Goal: Book appointment/travel/reservation

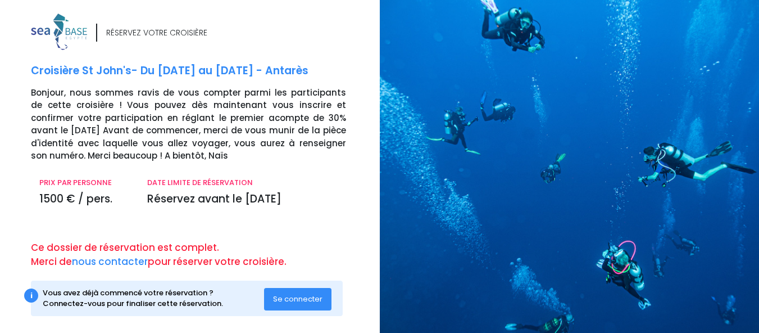
scroll to position [11, 0]
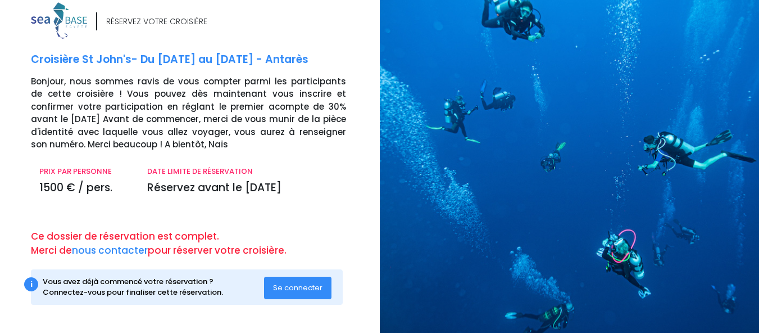
click at [304, 289] on span "Se connecter" at bounding box center [297, 287] width 49 height 11
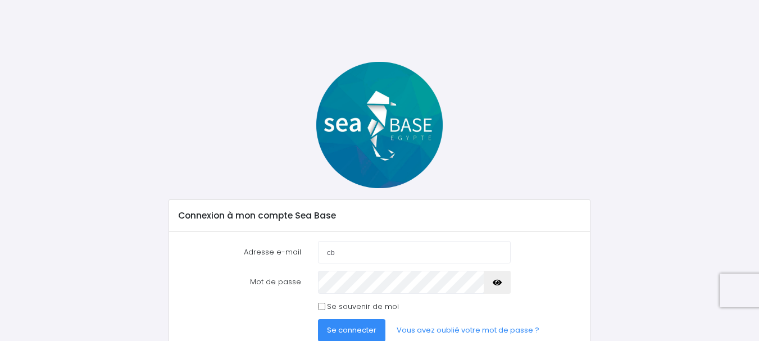
type input "[EMAIL_ADDRESS][DOMAIN_NAME]"
click at [348, 328] on span "Se connecter" at bounding box center [351, 330] width 49 height 11
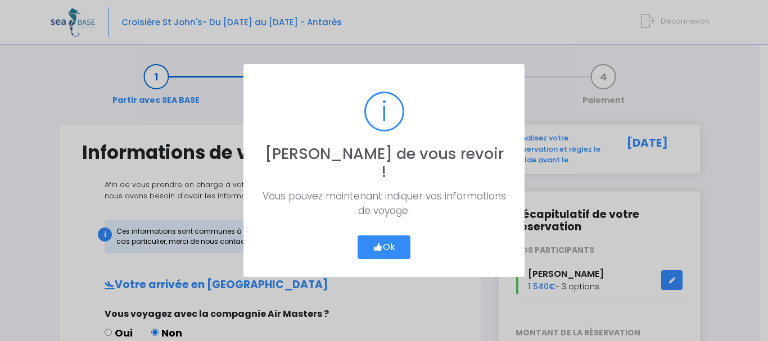
click at [389, 238] on button "Ok" at bounding box center [383, 248] width 53 height 24
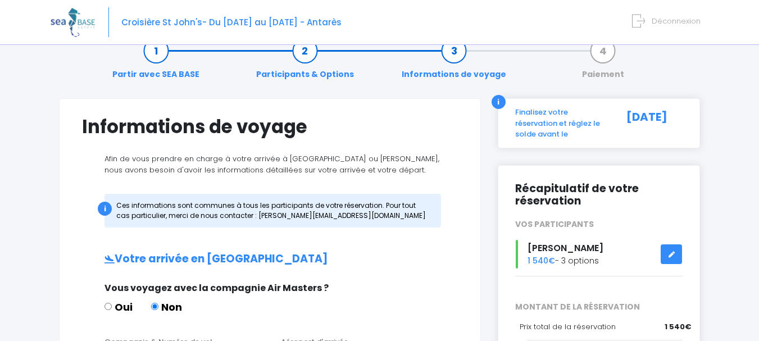
scroll to position [38, 0]
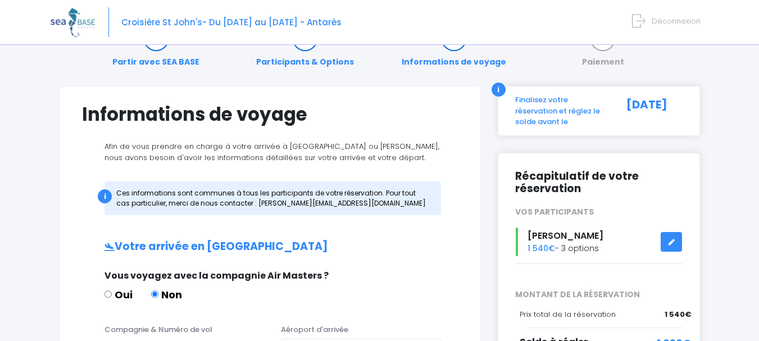
click at [496, 90] on div "i" at bounding box center [499, 90] width 14 height 14
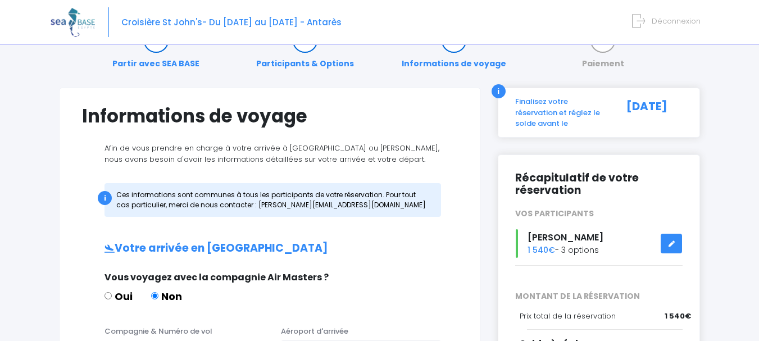
scroll to position [31, 0]
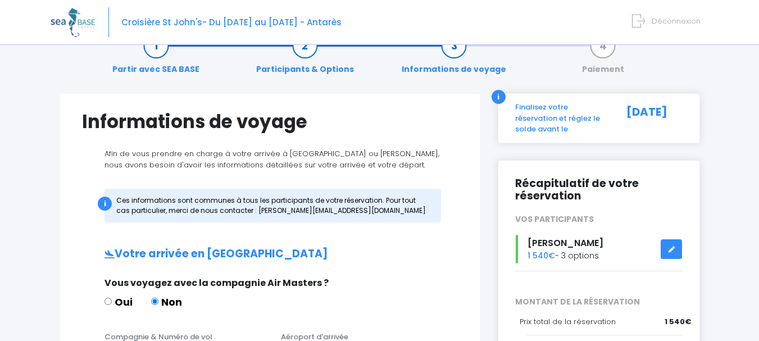
click at [456, 51] on link "Informations de voyage" at bounding box center [454, 57] width 116 height 35
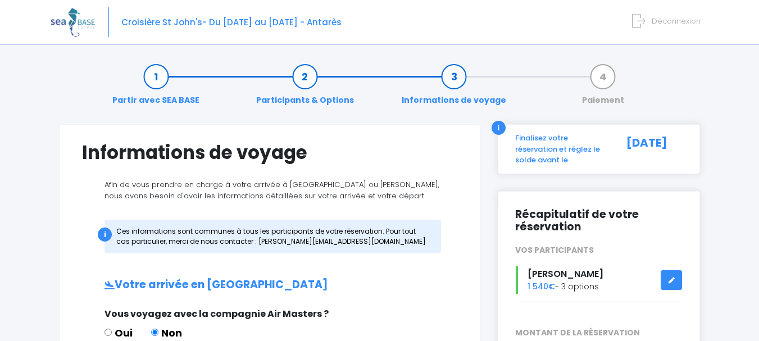
scroll to position [2, 0]
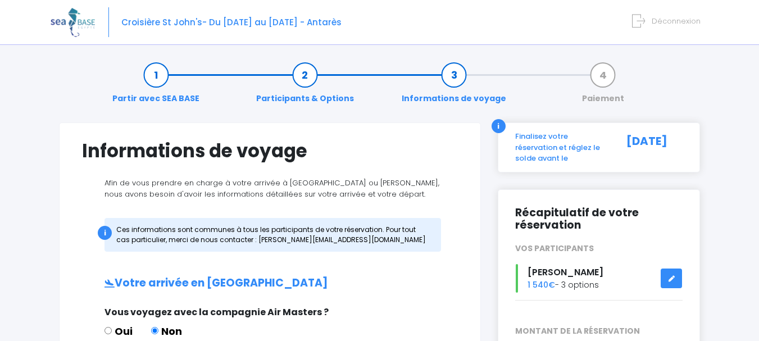
click at [157, 77] on link "Partir avec SEA BASE" at bounding box center [156, 86] width 98 height 35
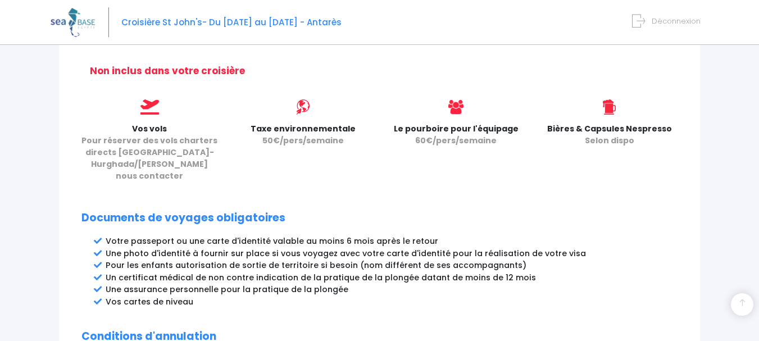
scroll to position [433, 0]
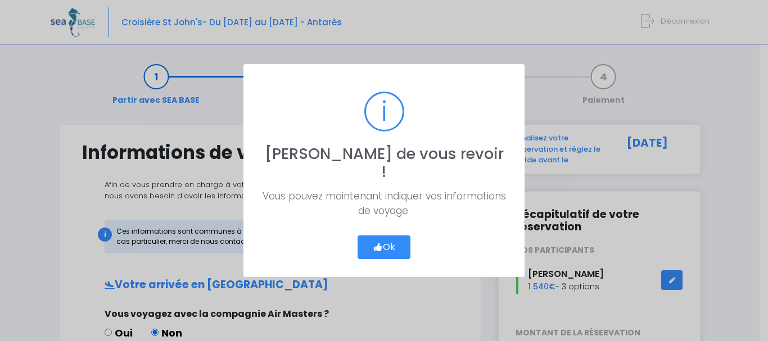
click at [385, 236] on button "Ok" at bounding box center [383, 248] width 53 height 24
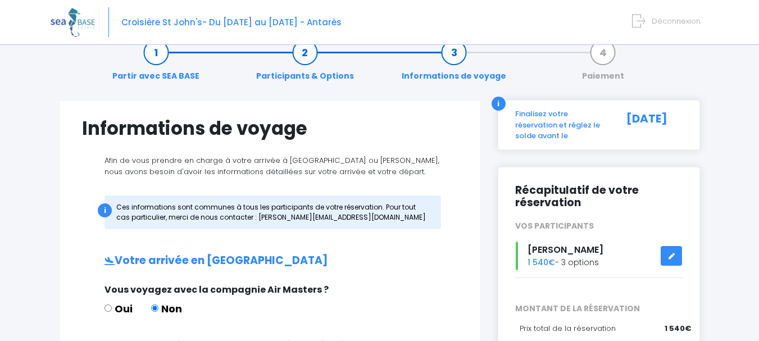
scroll to position [5, 0]
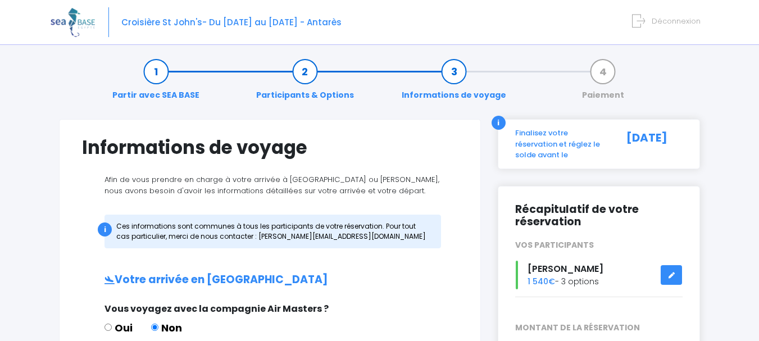
click at [151, 73] on link "Partir avec SEA BASE" at bounding box center [156, 83] width 98 height 35
